Goal: Task Accomplishment & Management: Use online tool/utility

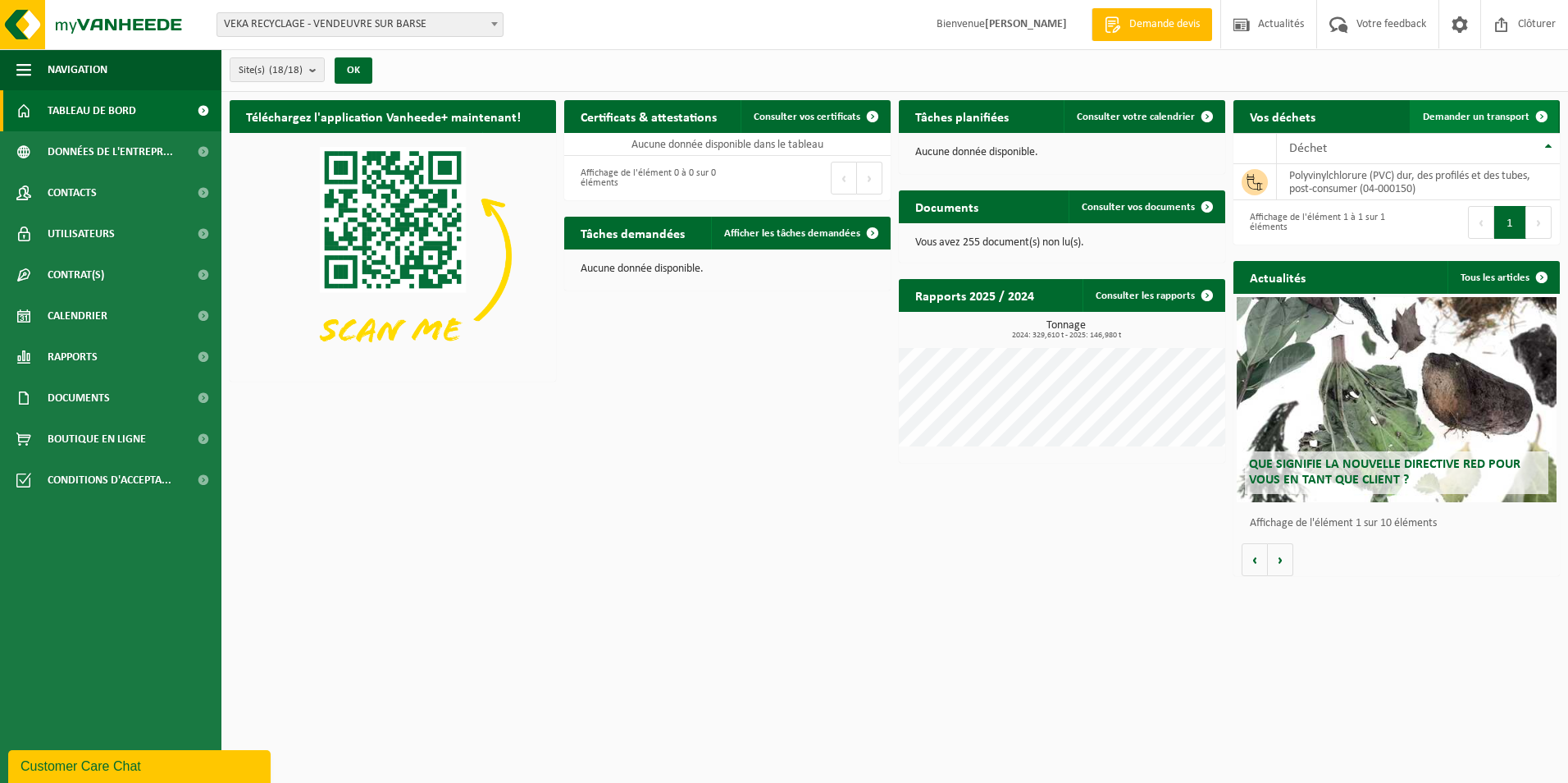
click at [1456, 120] on span "Demander un transport" at bounding box center [1476, 117] width 107 height 11
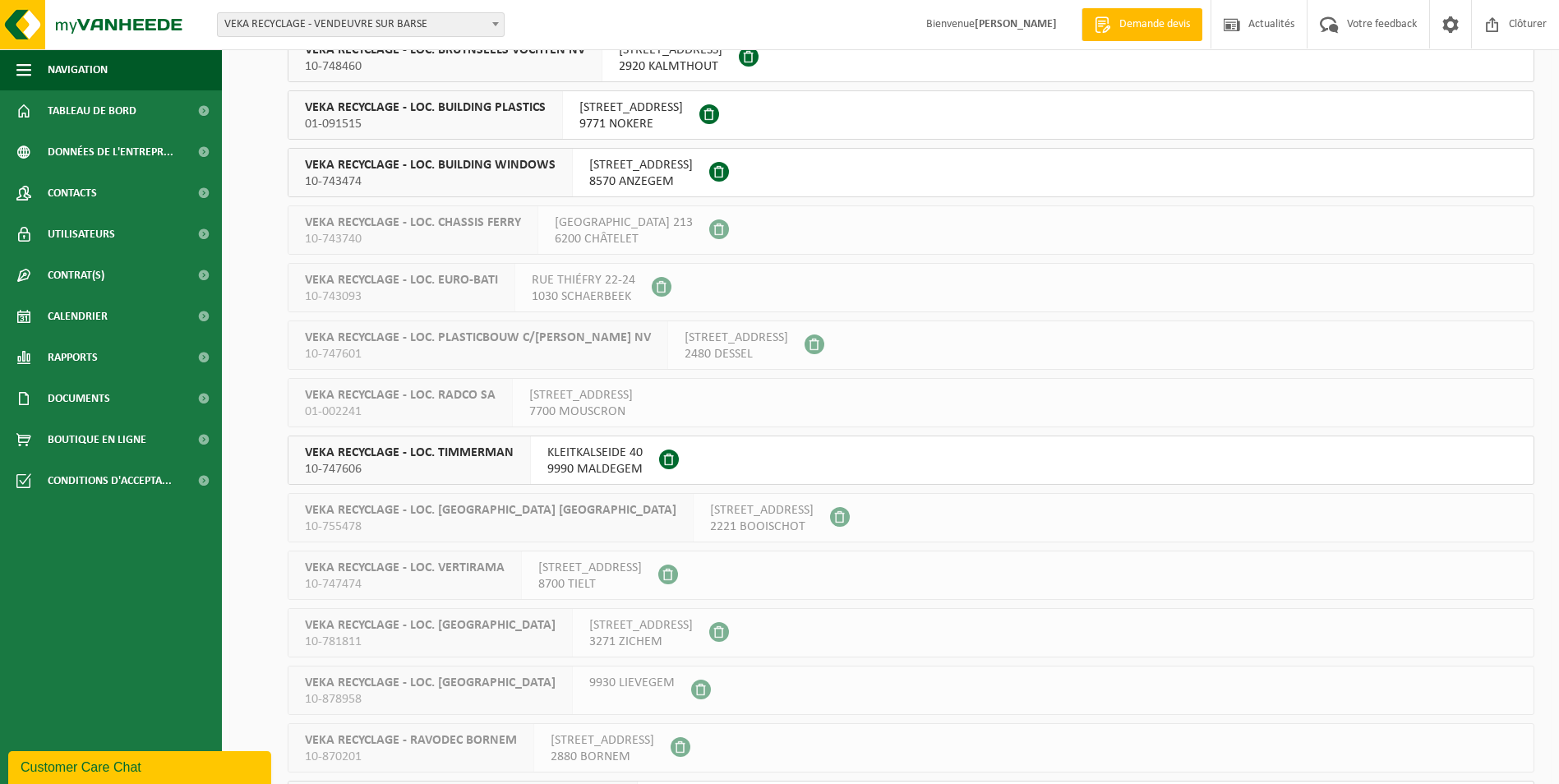
scroll to position [470, 0]
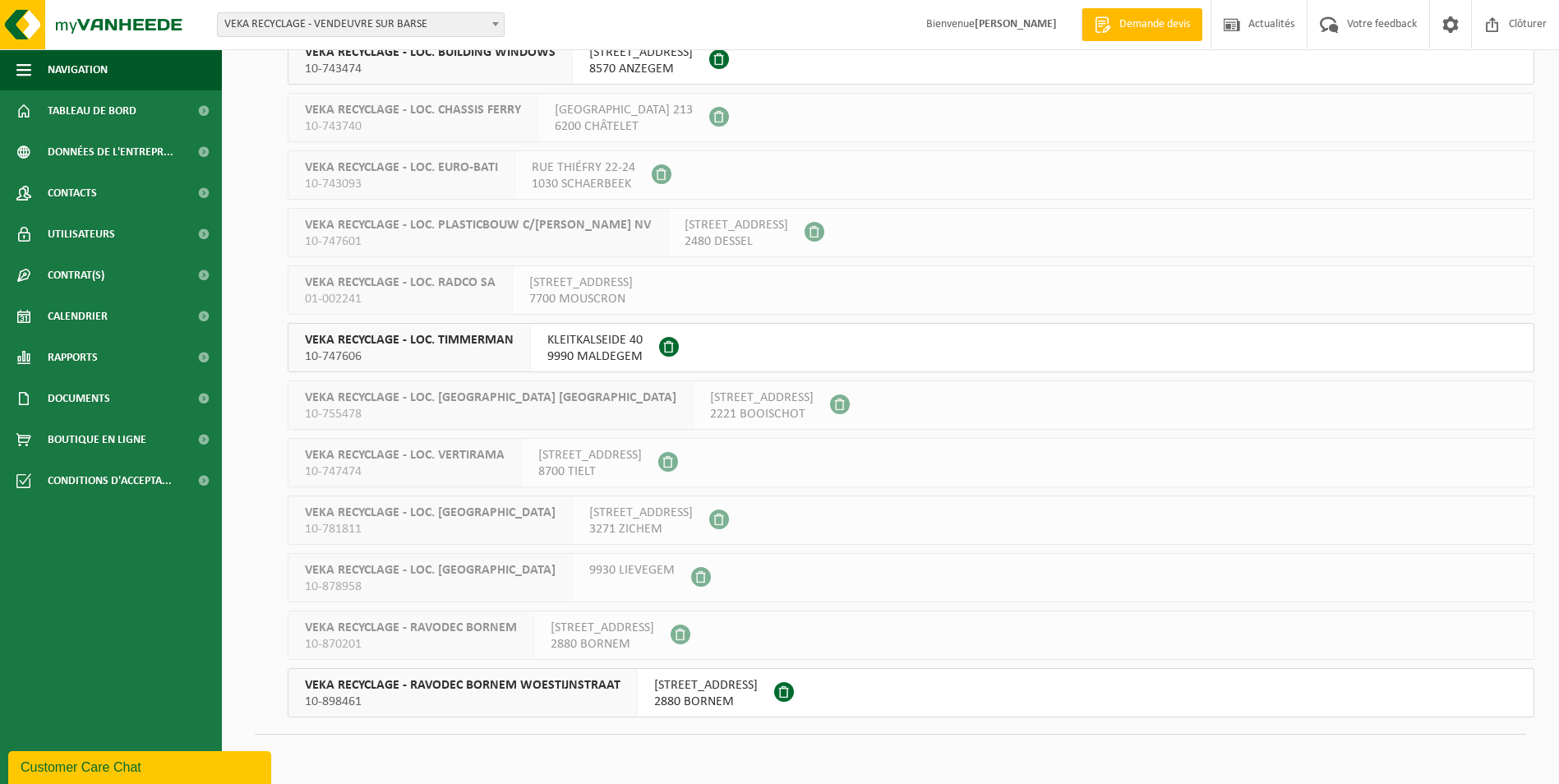
click at [467, 355] on span "10-747606" at bounding box center [410, 357] width 209 height 16
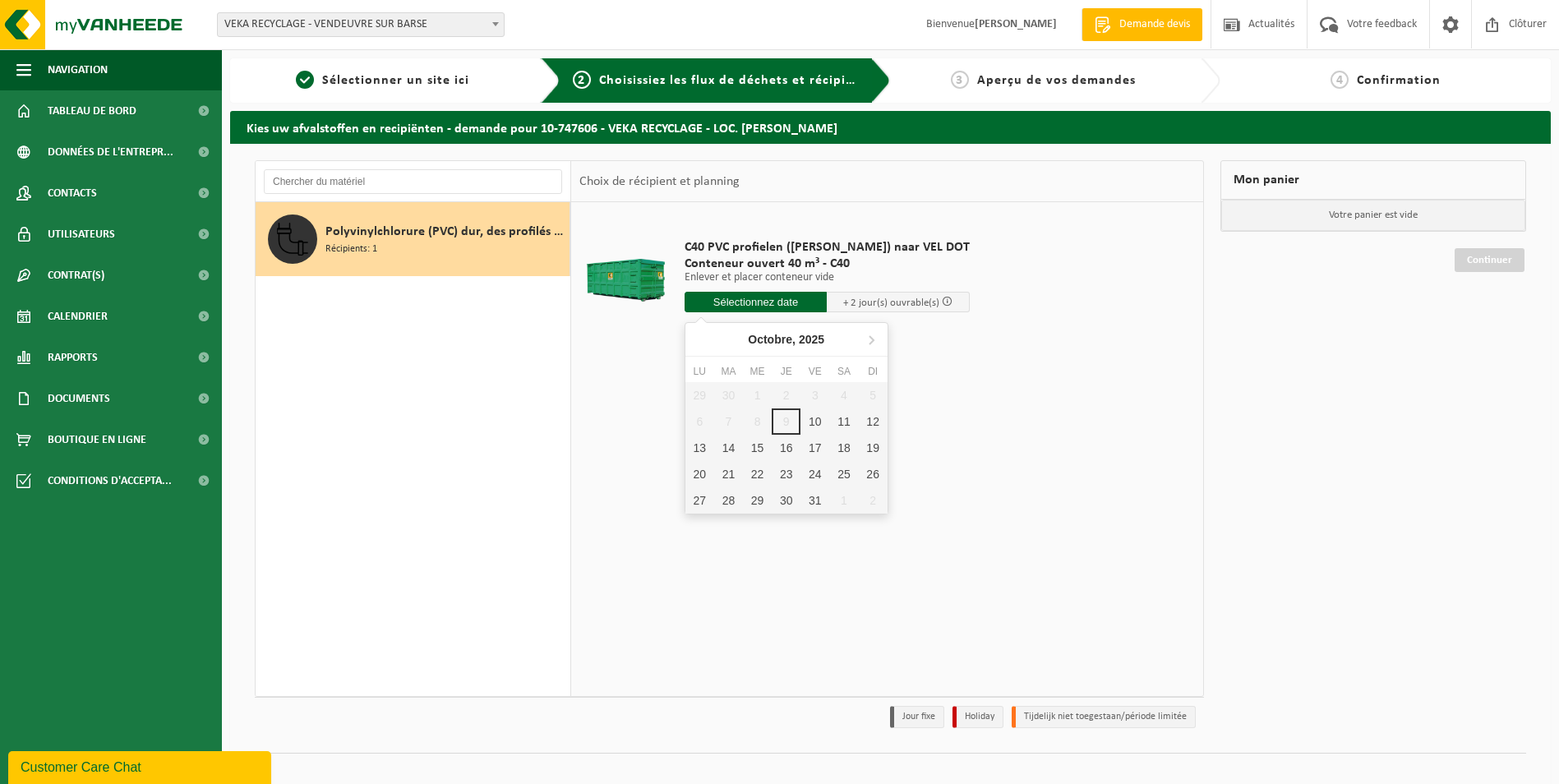
click at [710, 297] on input "text" at bounding box center [755, 302] width 143 height 21
click at [819, 420] on div "10" at bounding box center [815, 422] width 29 height 26
type input "à partir de 2025-10-10"
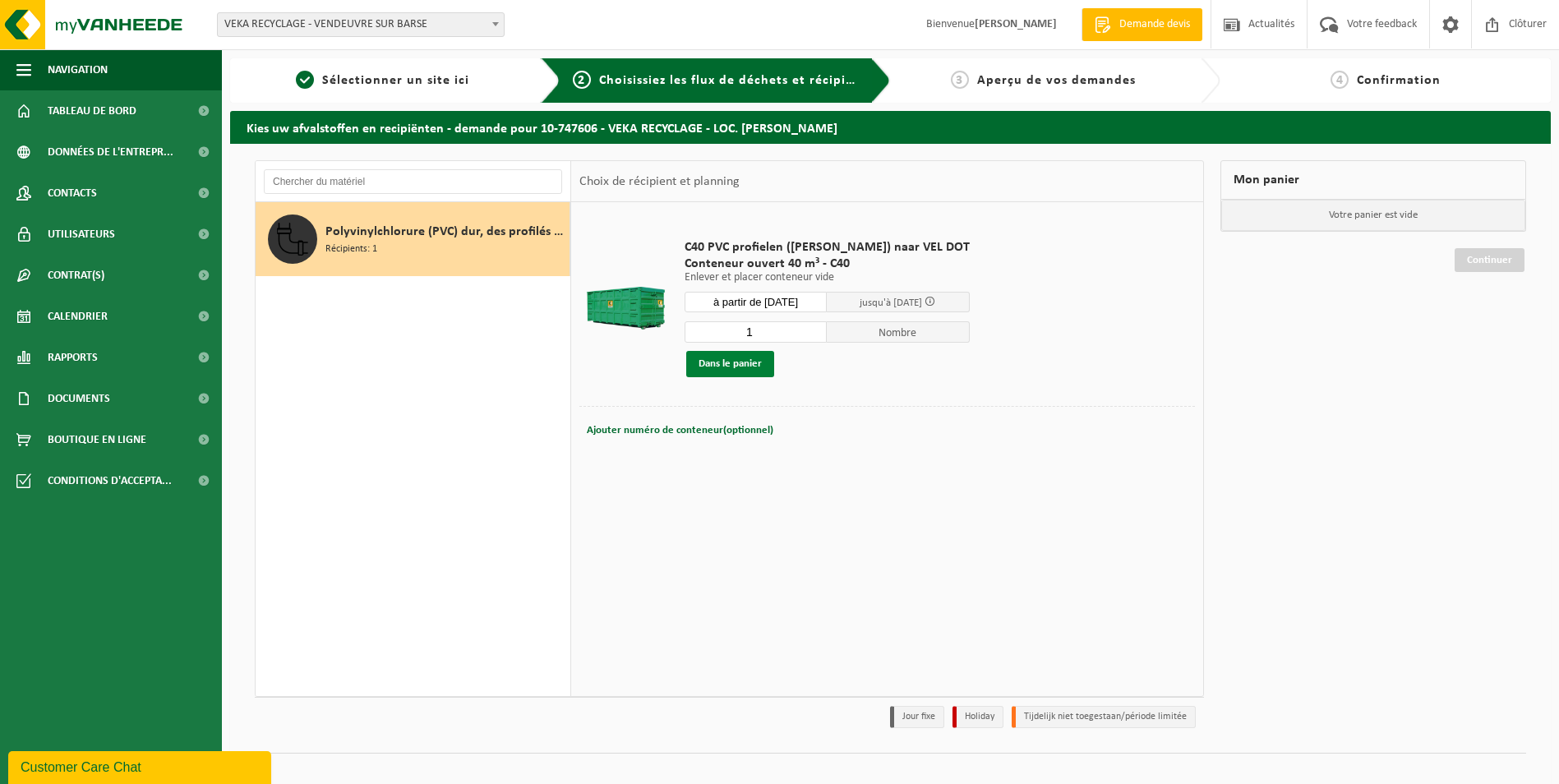
click at [740, 364] on button "Dans le panier" at bounding box center [730, 363] width 88 height 26
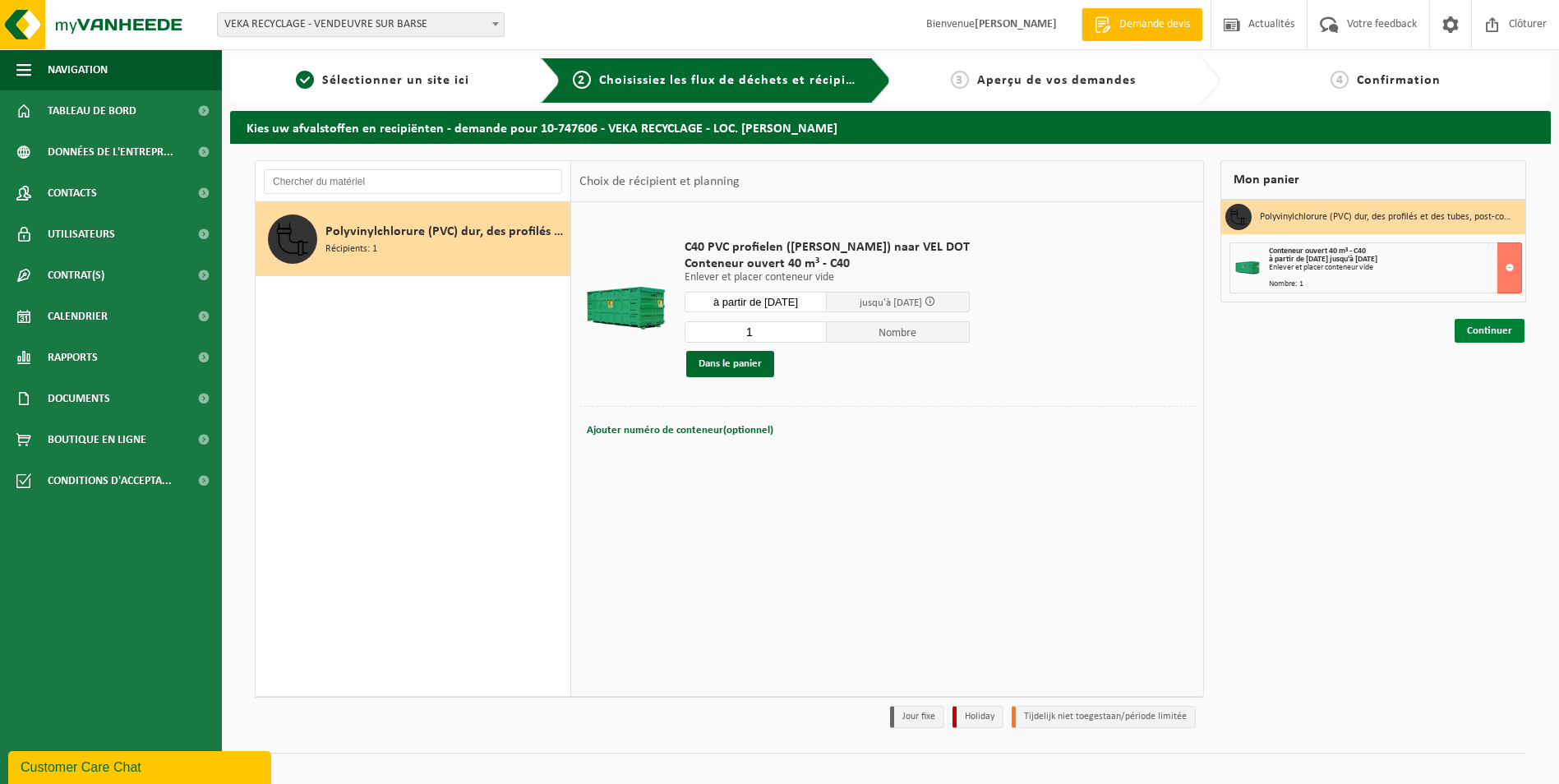
click at [1466, 328] on link "Continuer" at bounding box center [1489, 331] width 70 height 24
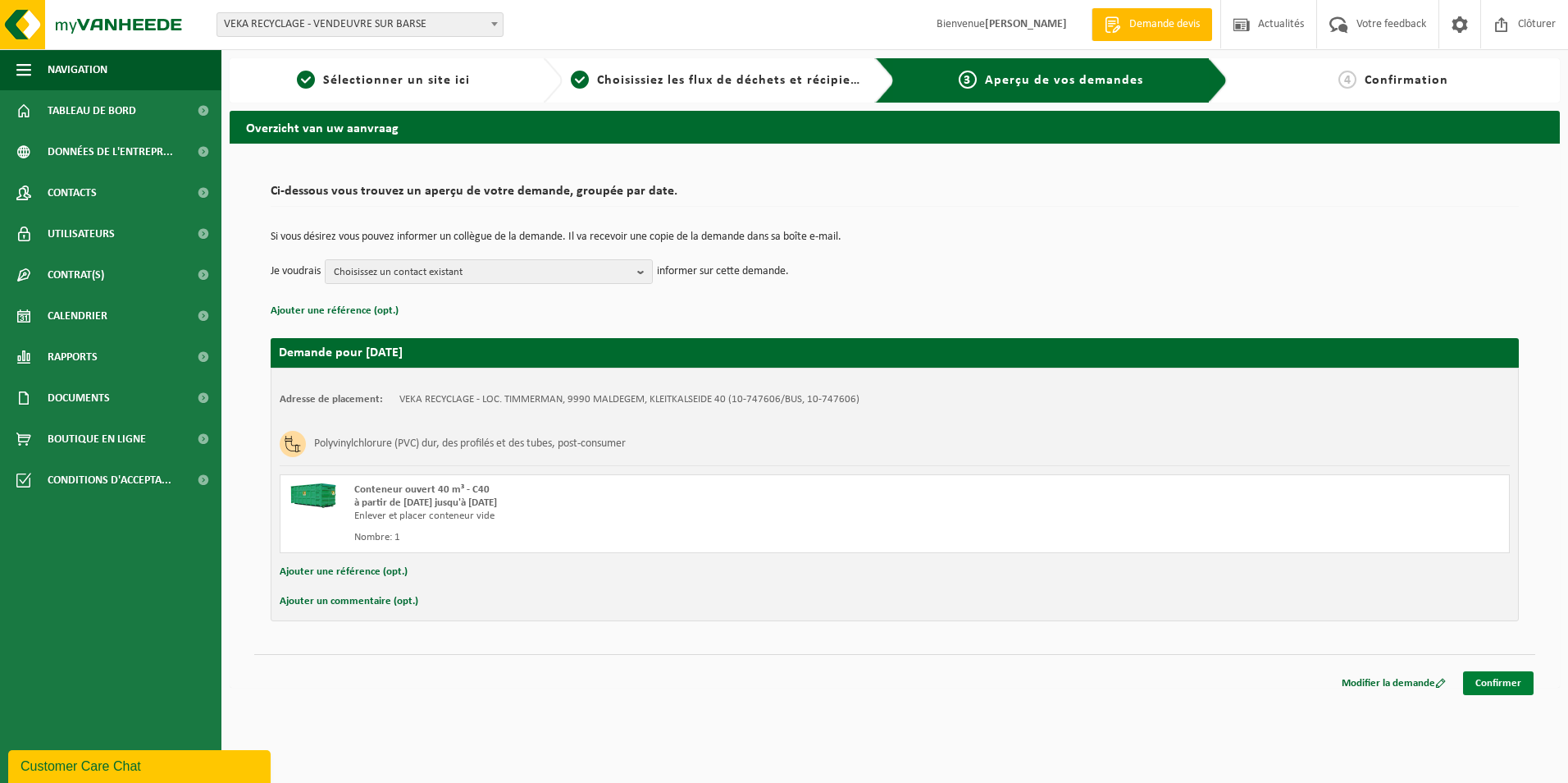
click at [1501, 684] on link "Confirmer" at bounding box center [1499, 683] width 71 height 24
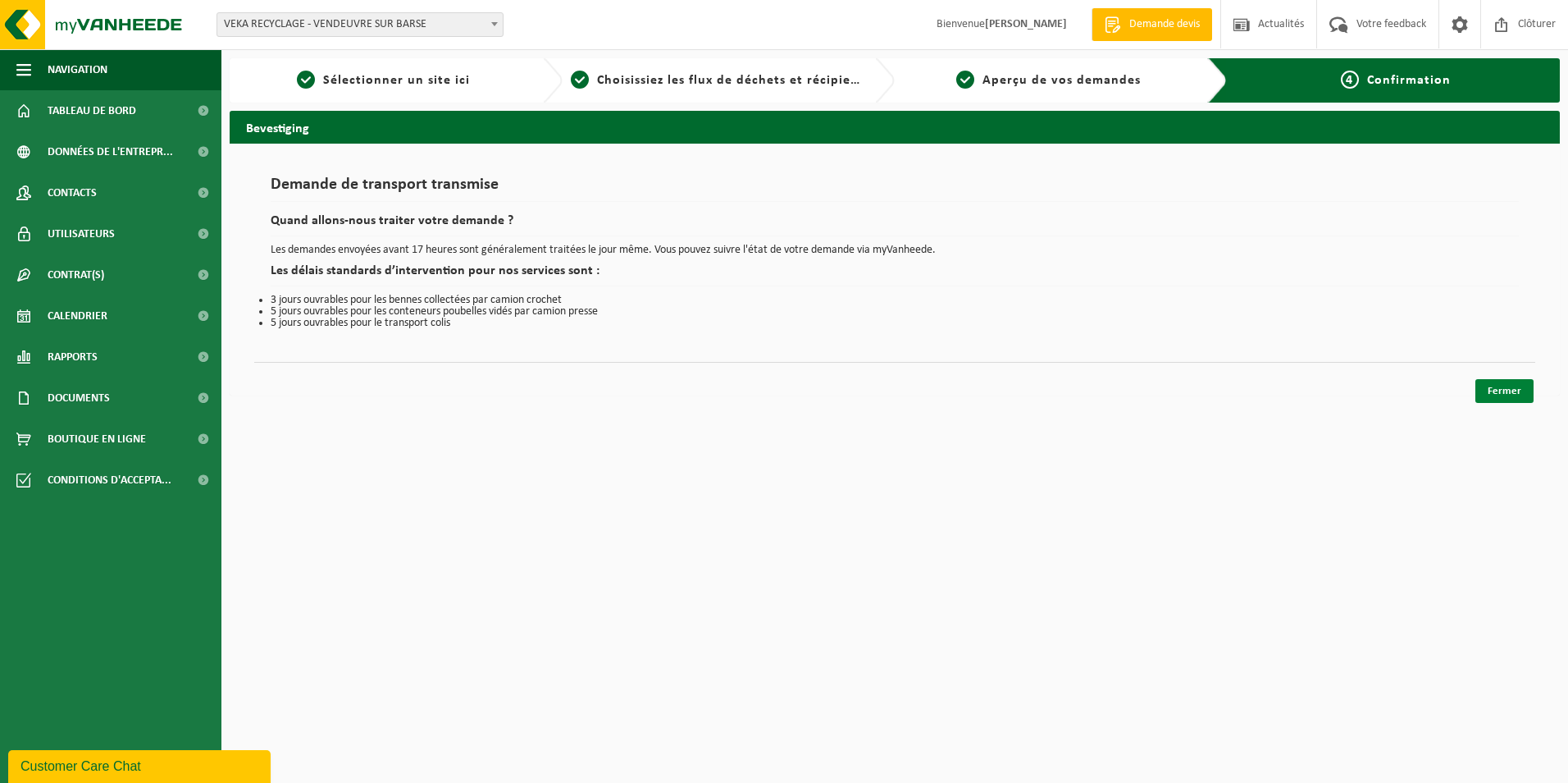
click at [1511, 397] on link "Fermer" at bounding box center [1505, 391] width 58 height 24
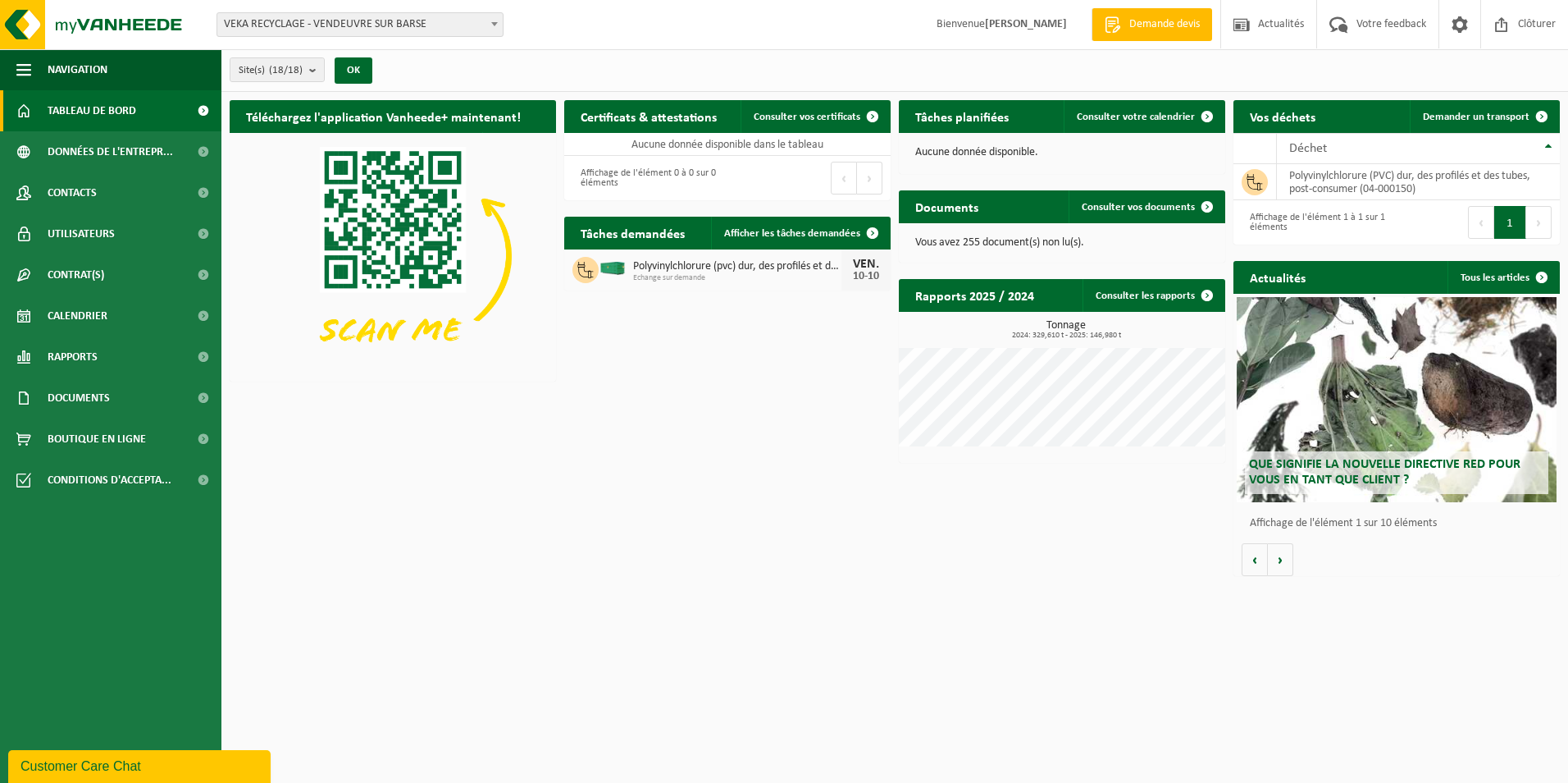
click at [648, 492] on div "Téléchargez l'application Vanheede+ maintenant! Cachez Certificats & attestatio…" at bounding box center [895, 338] width 1339 height 493
click at [1519, 25] on span "Clôturer" at bounding box center [1537, 24] width 46 height 48
